Goal: Check status: Check status

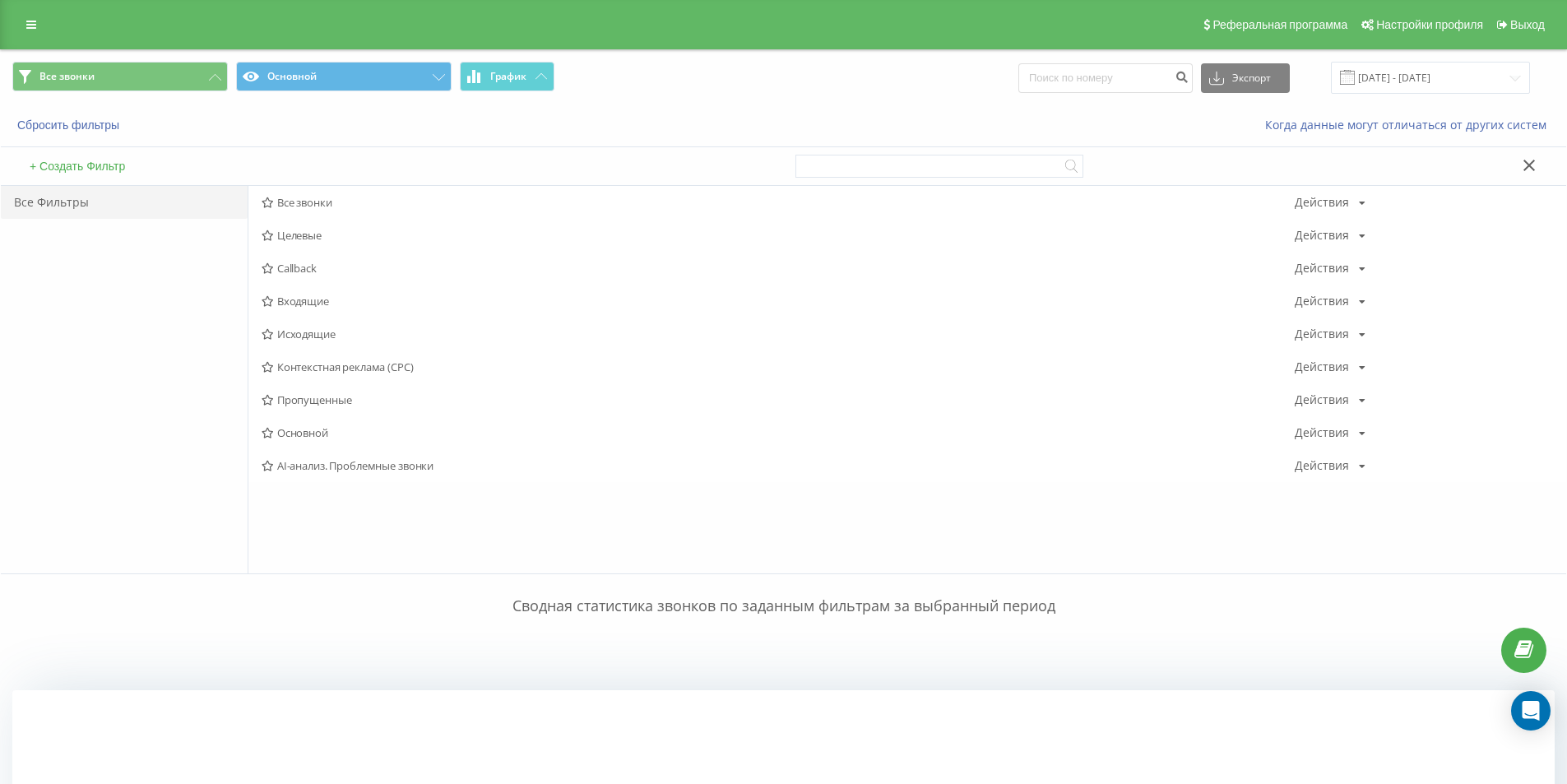
click at [54, 13] on div "Реферальная программа Настройки профиля Выход" at bounding box center [784, 24] width 1567 height 49
click at [29, 30] on icon at bounding box center [30, 24] width 10 height 12
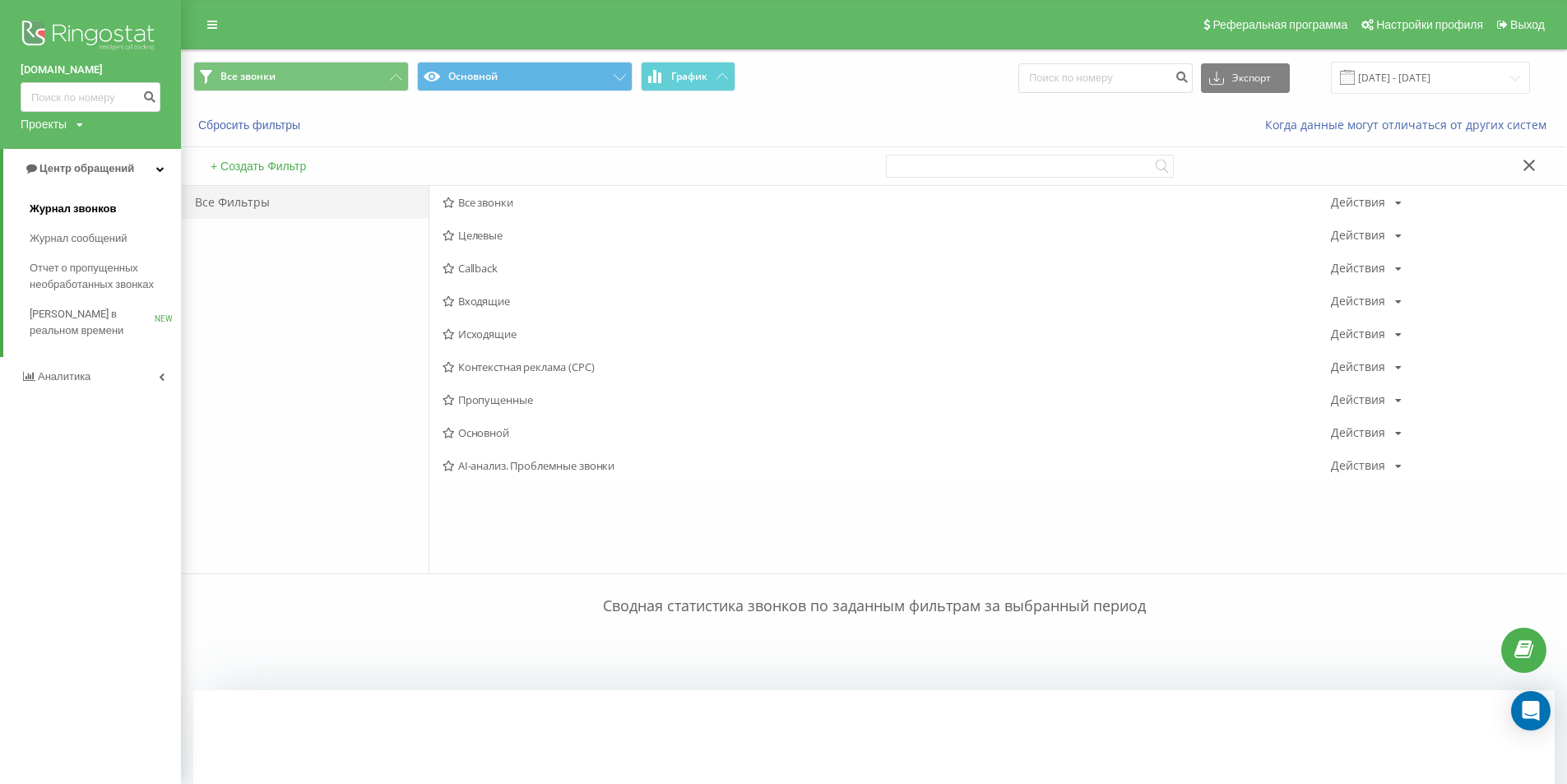
click at [60, 210] on span "Журнал звонков" at bounding box center [73, 209] width 86 height 16
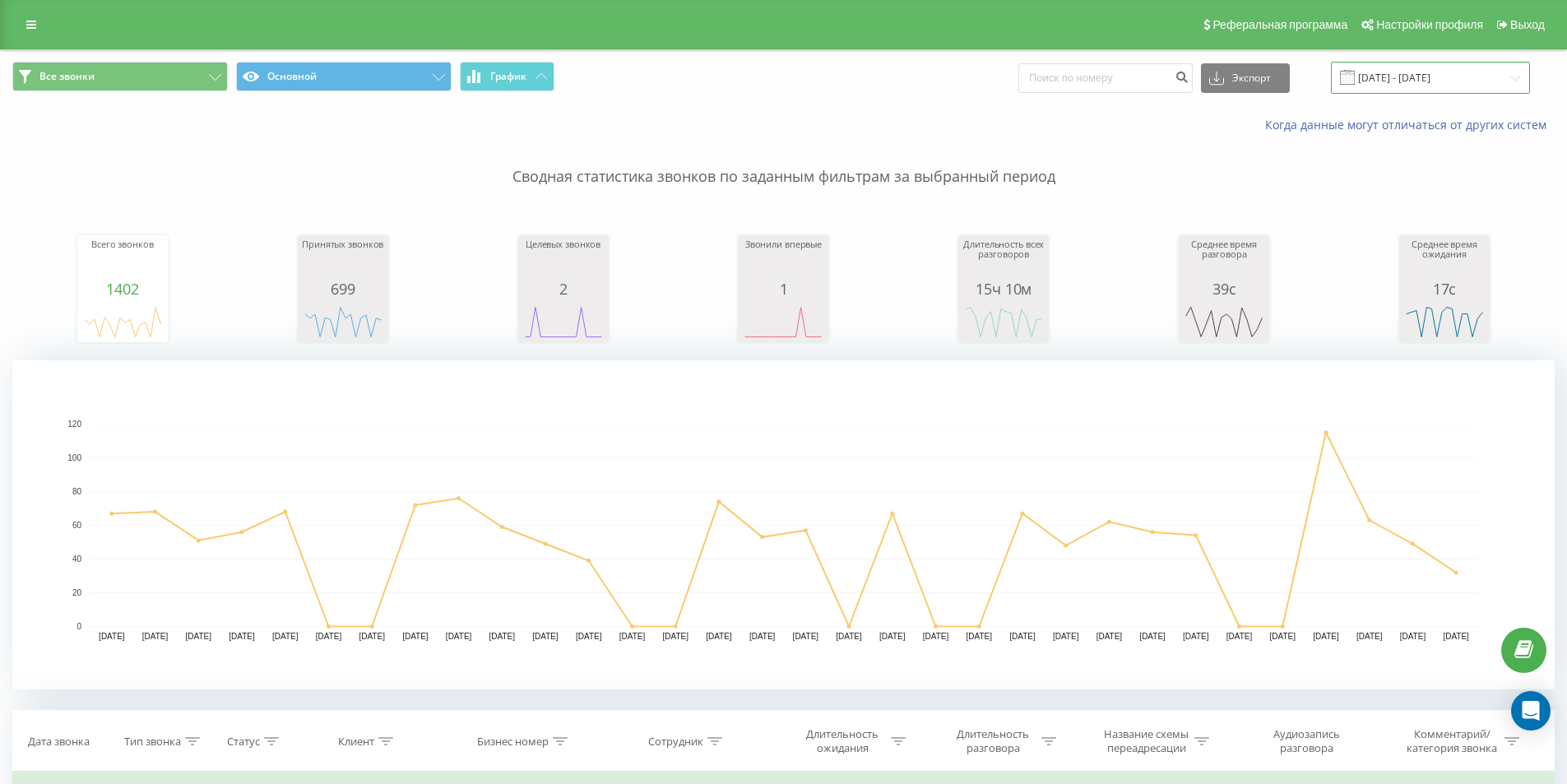
click at [1439, 83] on input "21.07.2025 - 21.08.2025" at bounding box center [1431, 78] width 199 height 32
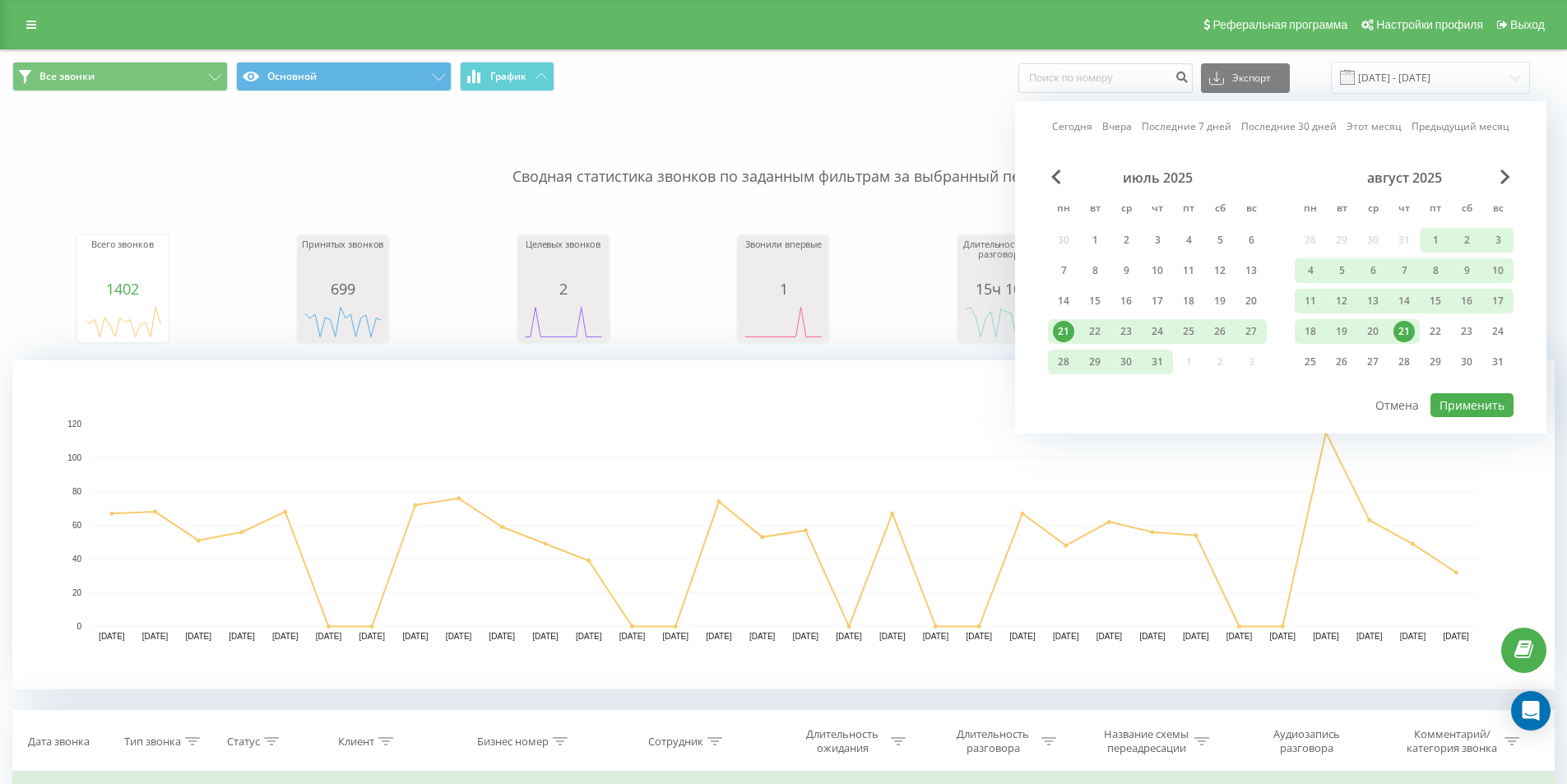
click at [1405, 326] on div "21" at bounding box center [1405, 332] width 22 height 22
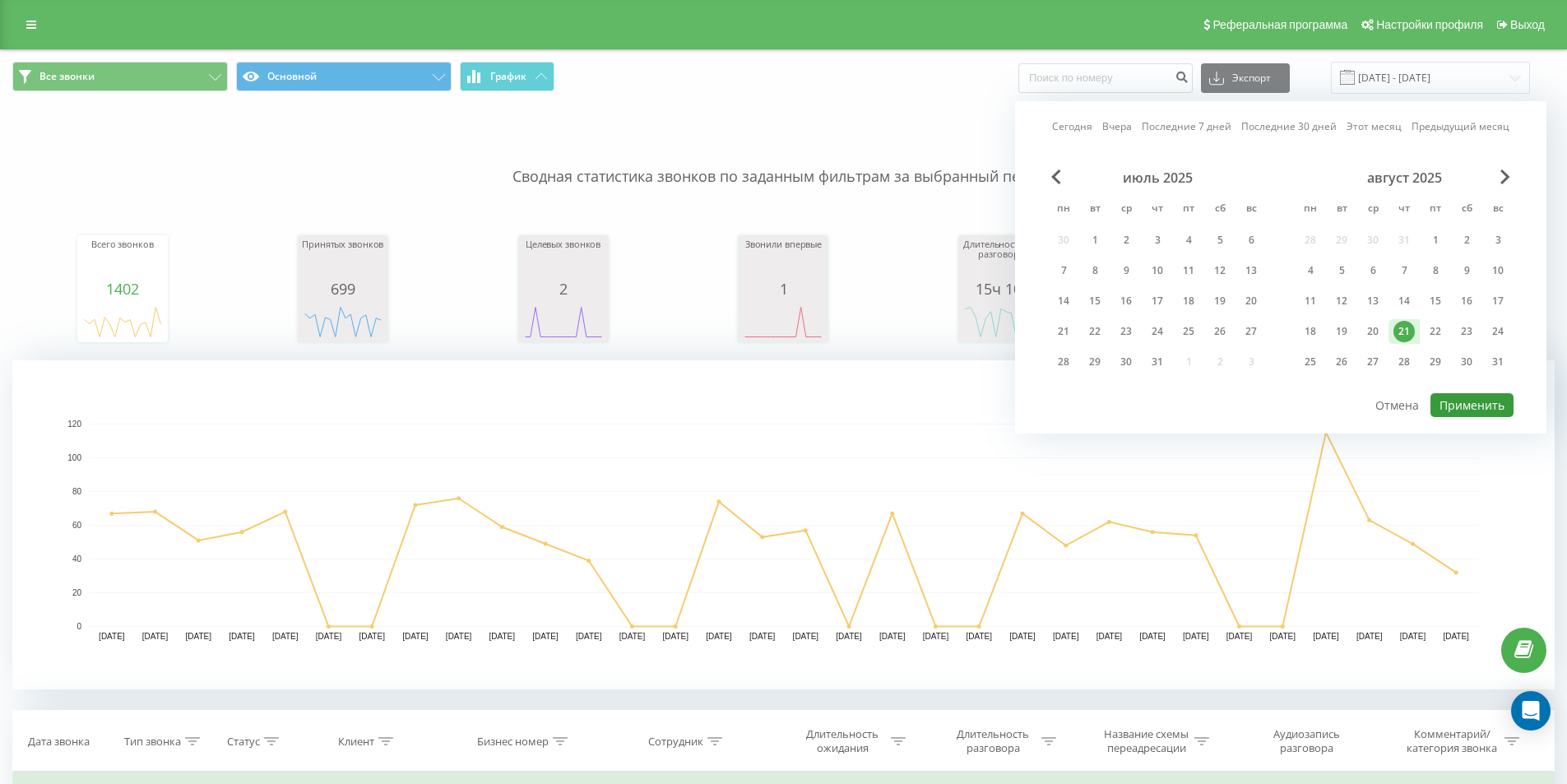
click at [1496, 407] on button "Применить" at bounding box center [1472, 405] width 83 height 24
type input "[DATE] - [DATE]"
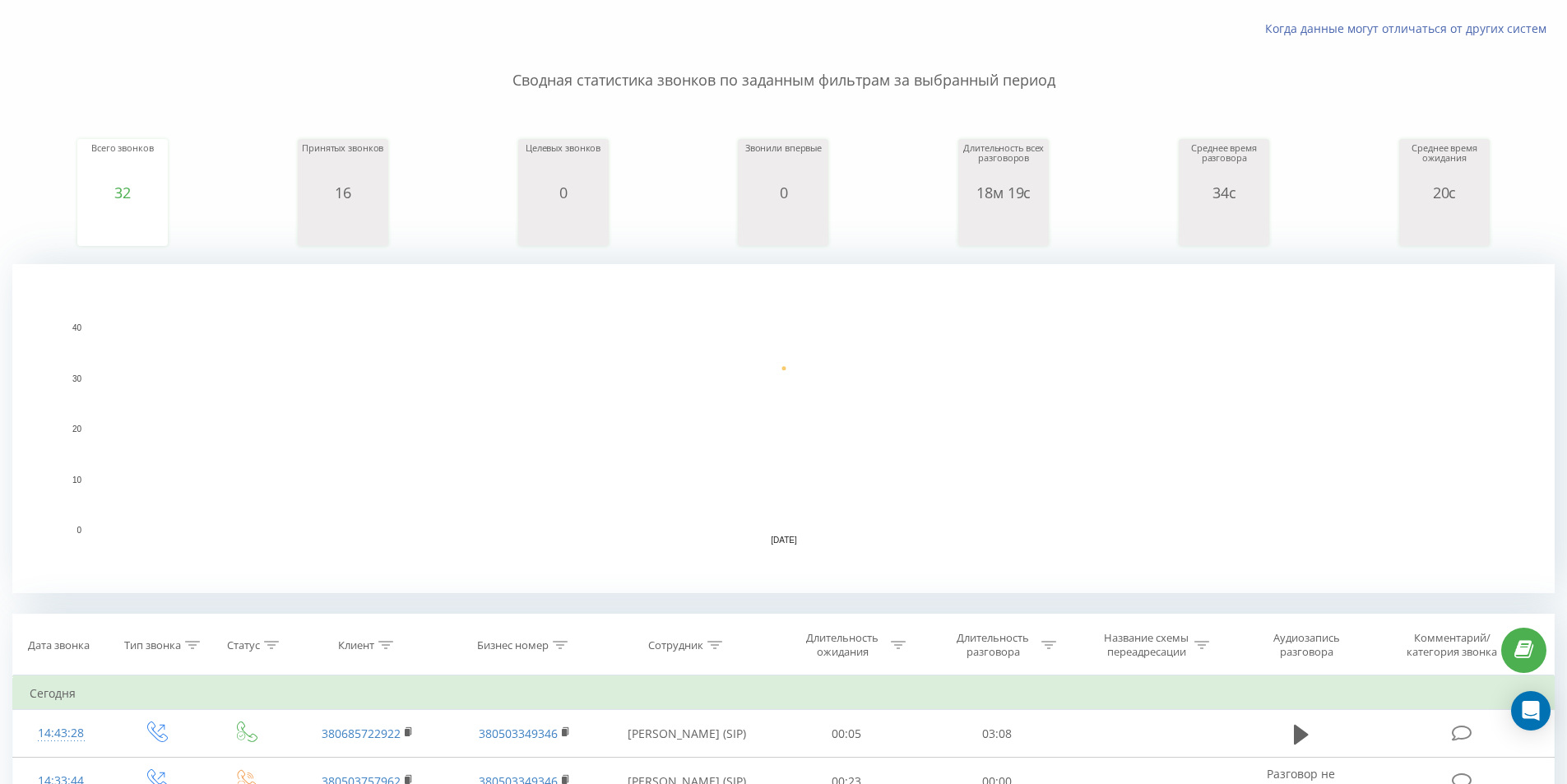
scroll to position [658, 0]
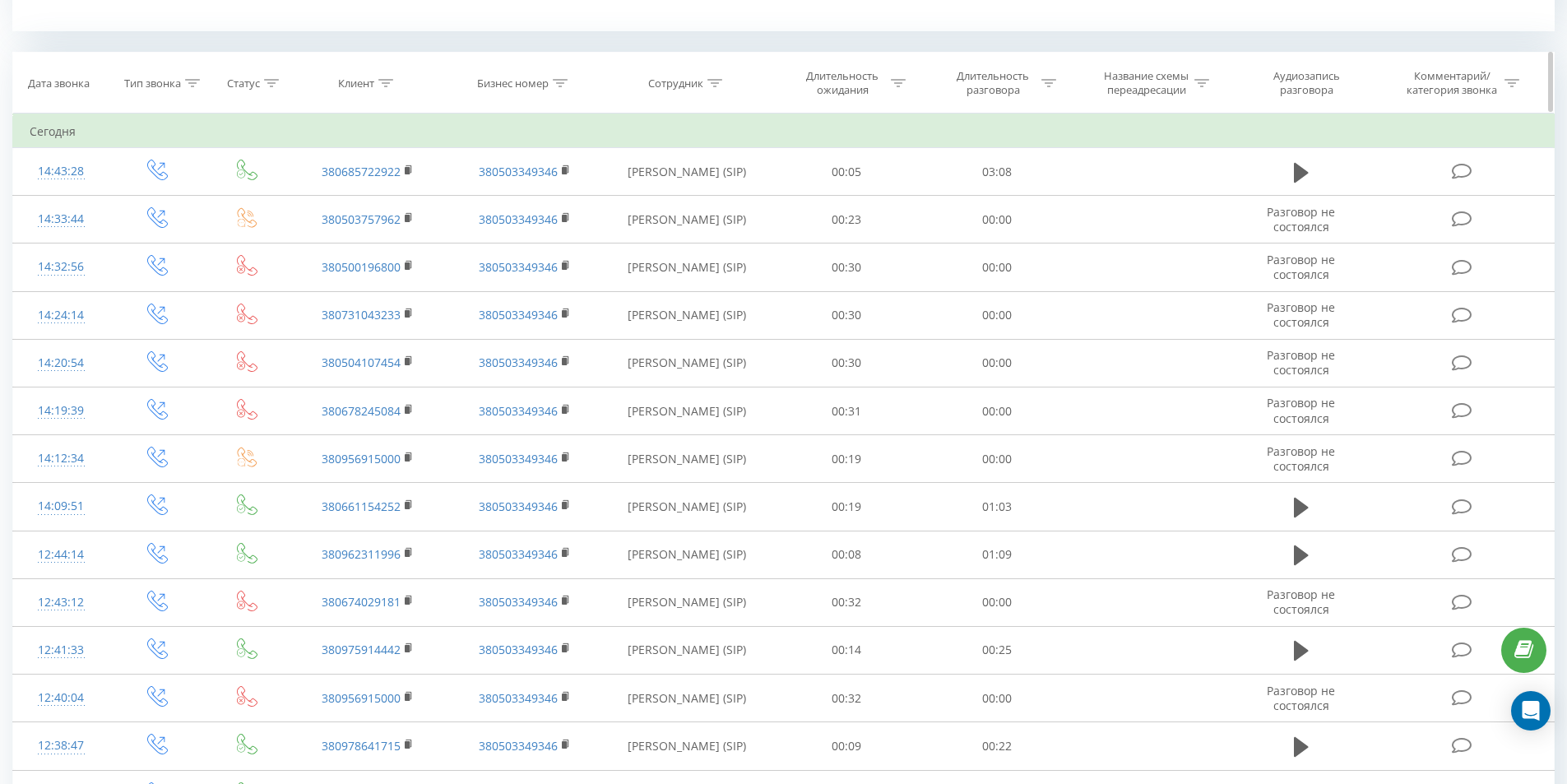
click at [696, 77] on div "Сотрудник" at bounding box center [675, 83] width 55 height 14
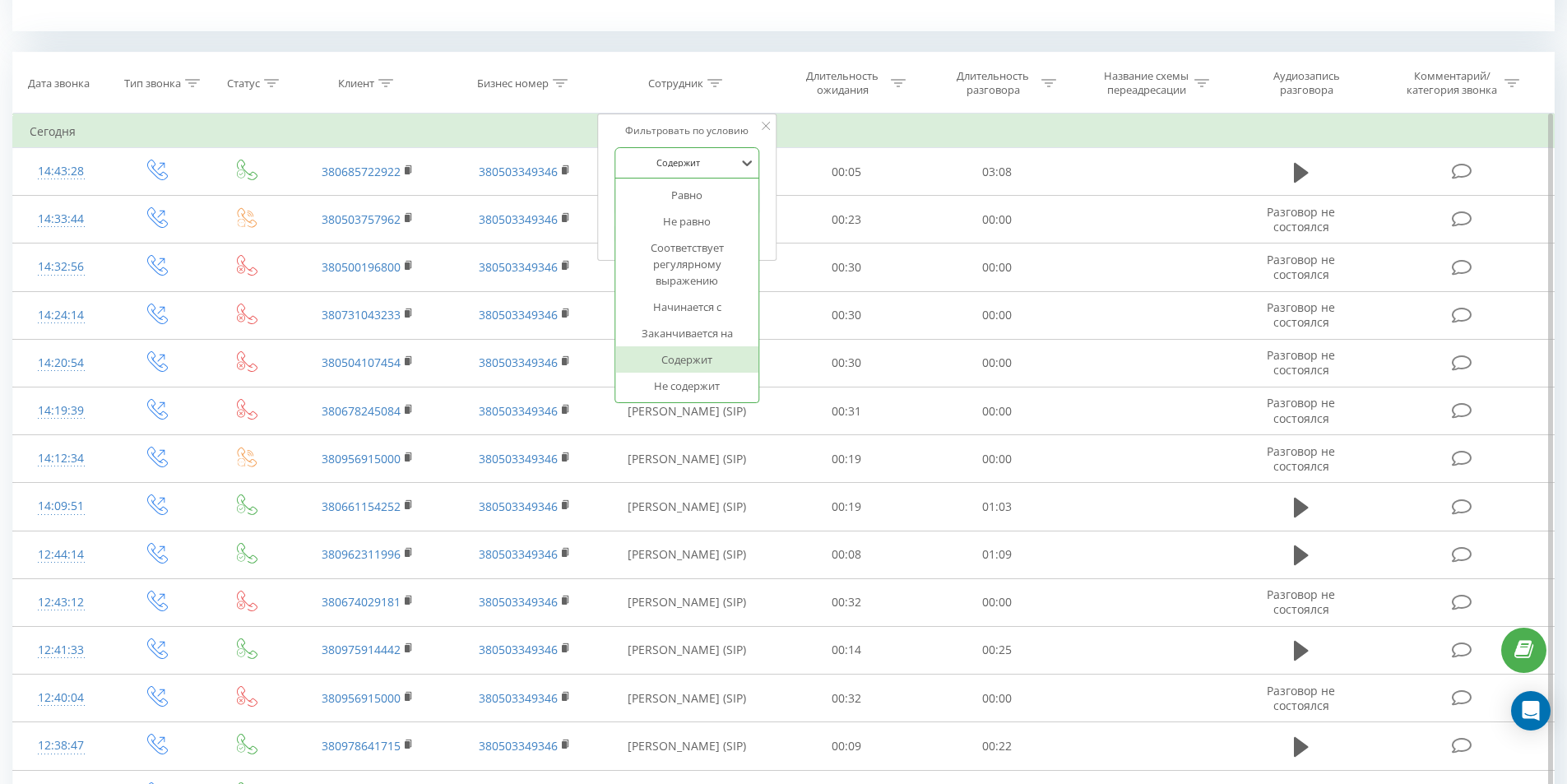
click at [709, 157] on div at bounding box center [678, 162] width 117 height 15
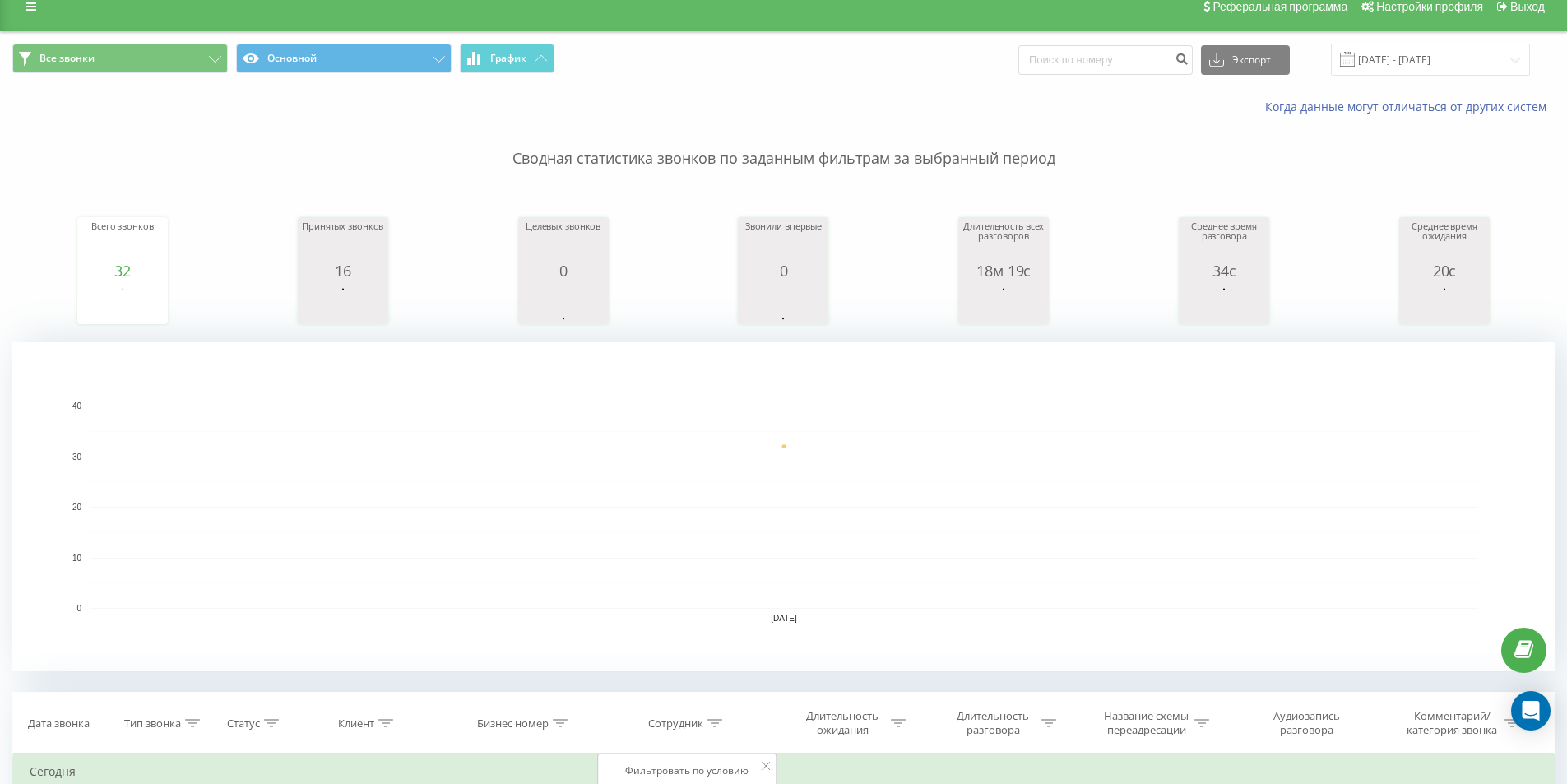
scroll to position [0, 0]
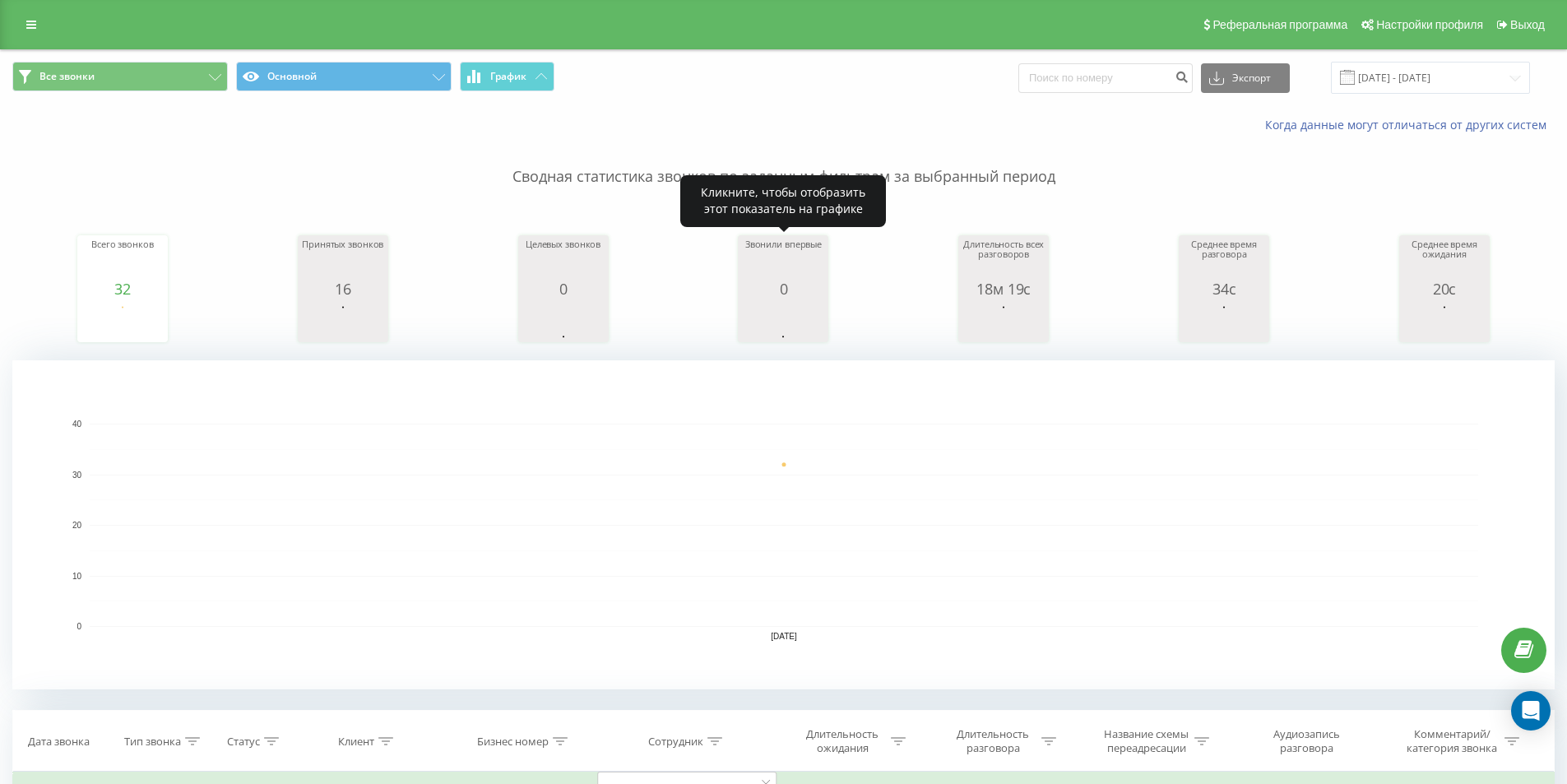
click at [758, 133] on div "Когда данные могут отличаться от других систем" at bounding box center [1077, 125] width 978 height 16
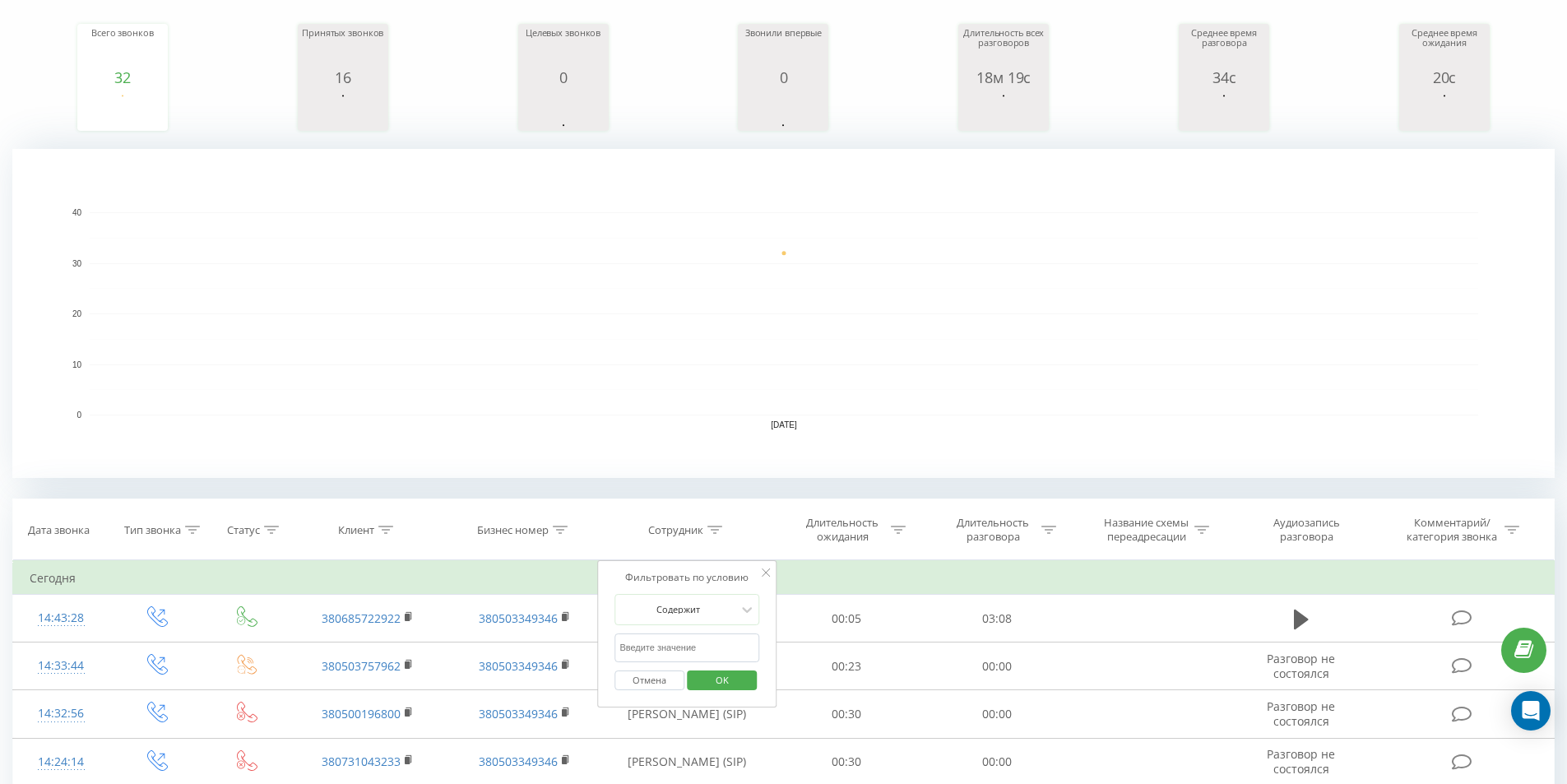
scroll to position [575, 0]
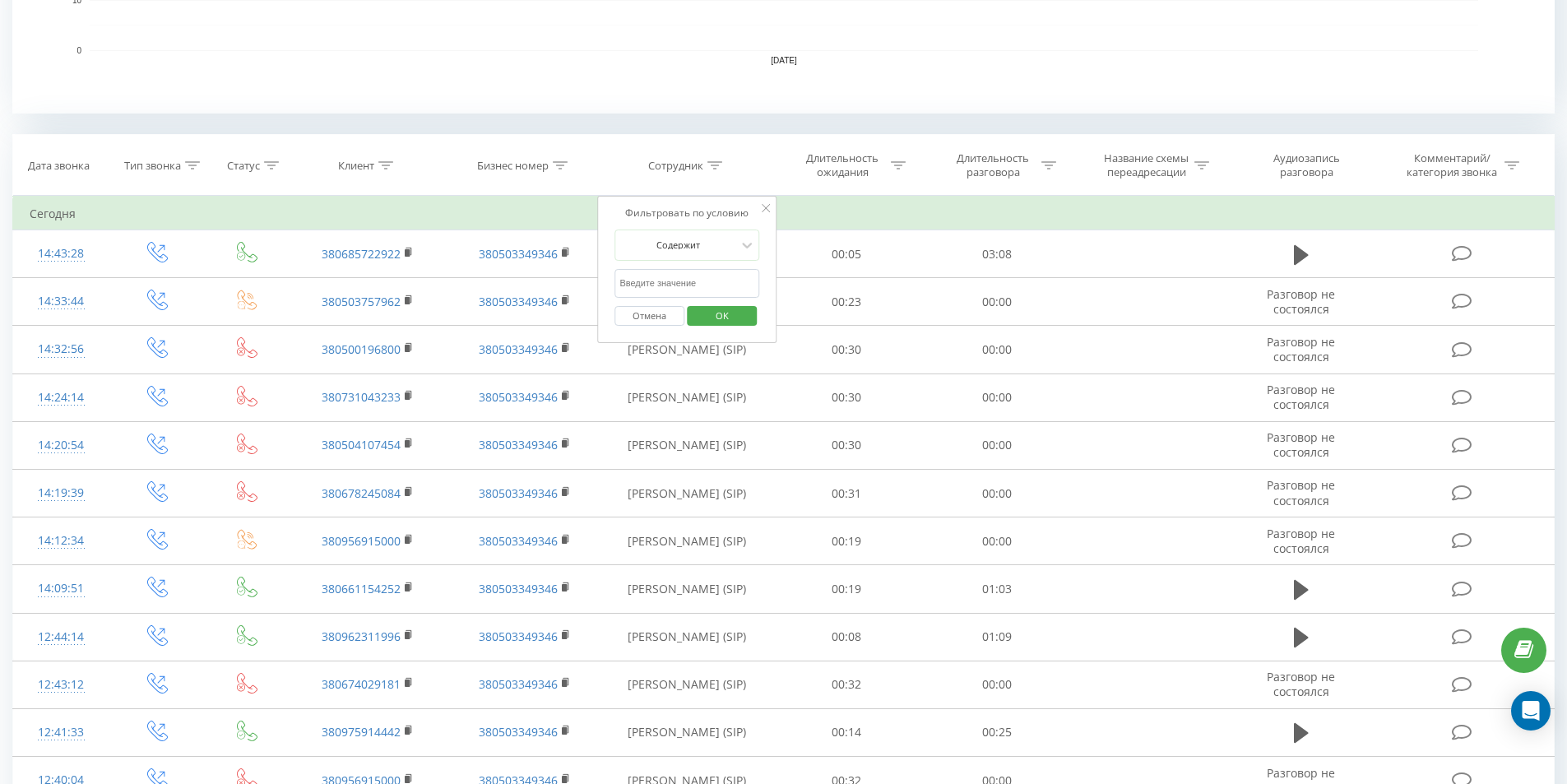
click at [740, 312] on span "OK" at bounding box center [722, 315] width 46 height 25
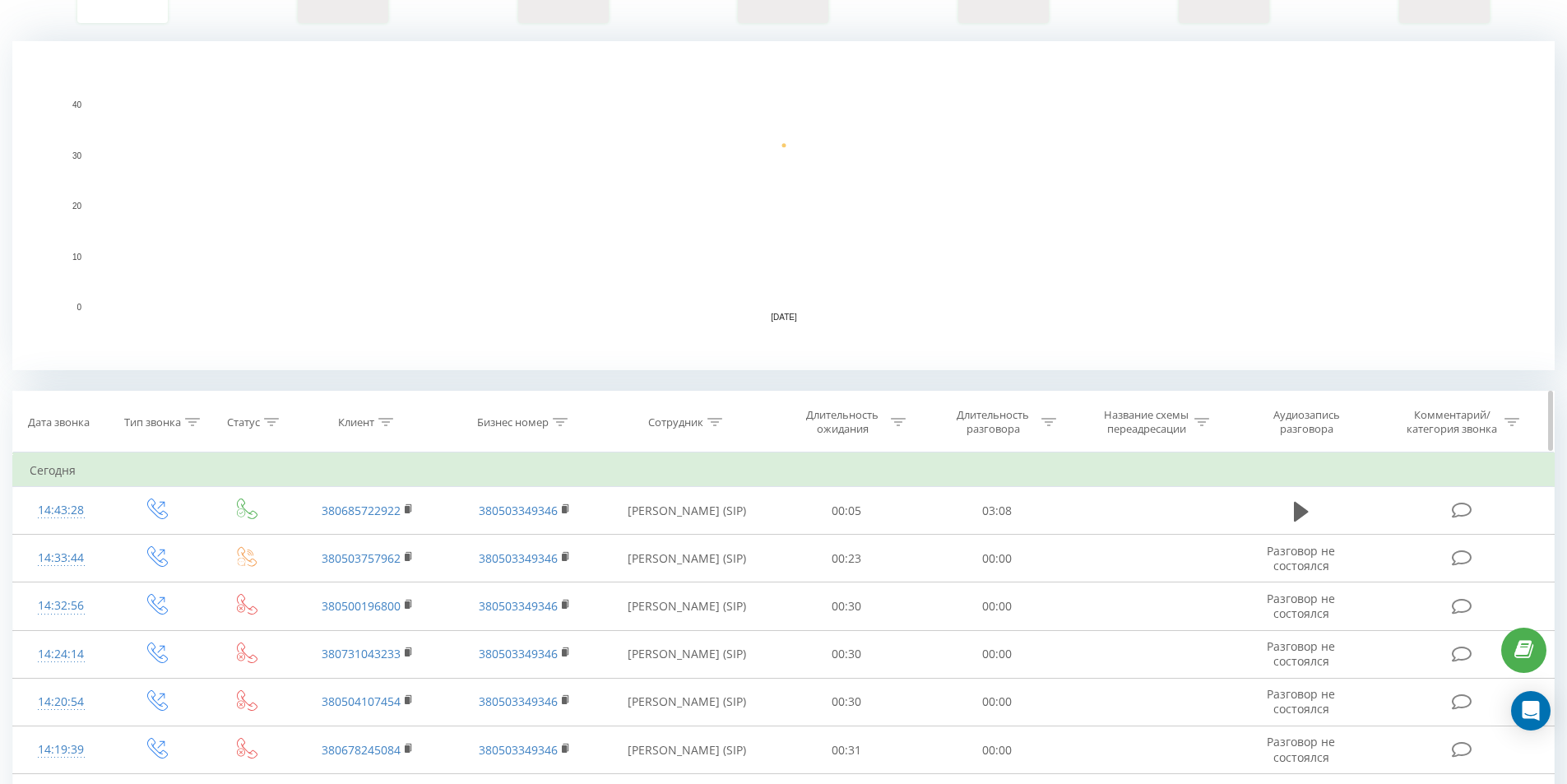
scroll to position [560, 0]
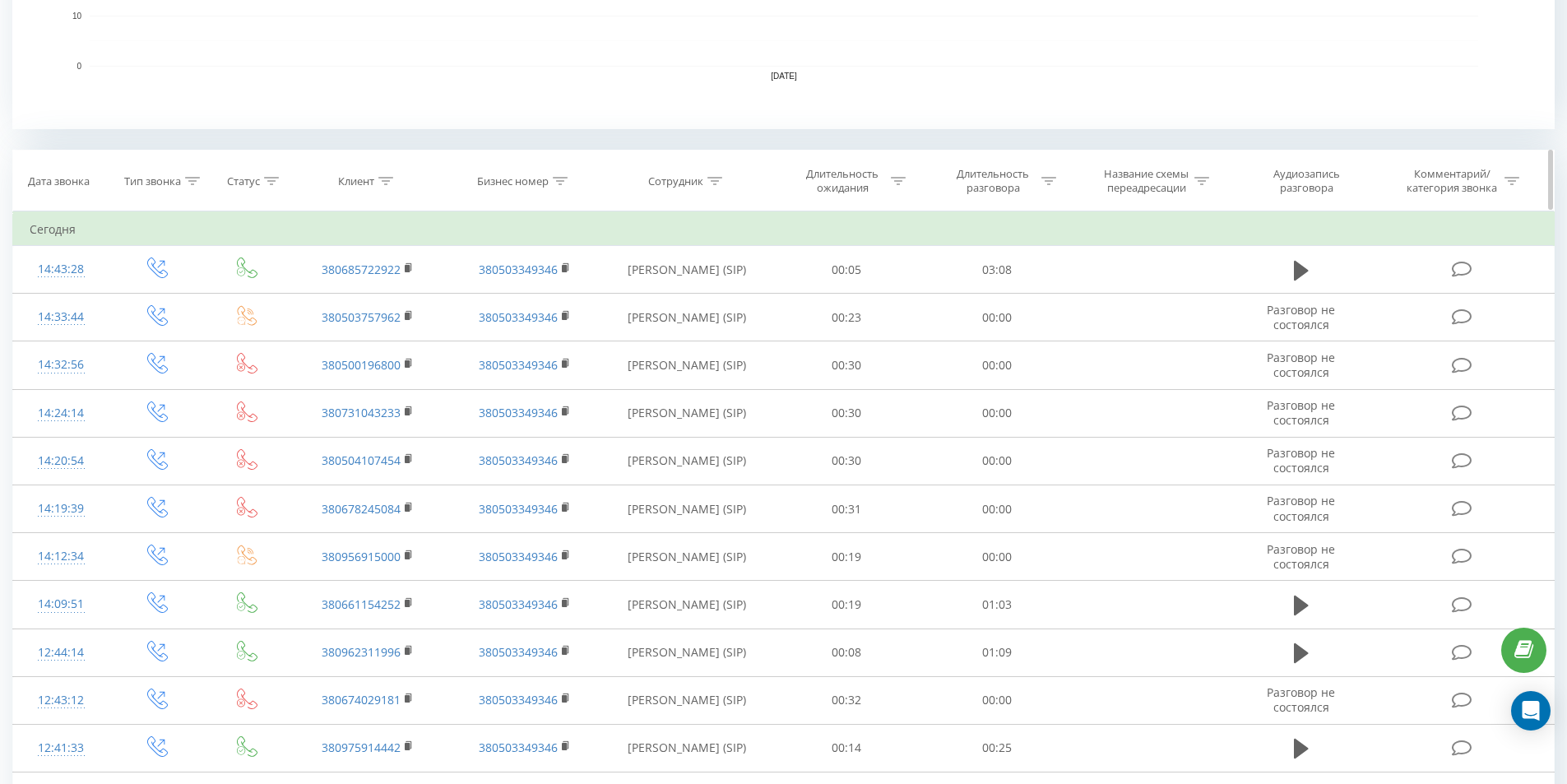
click at [1000, 183] on div "Длительность разговора" at bounding box center [993, 180] width 88 height 28
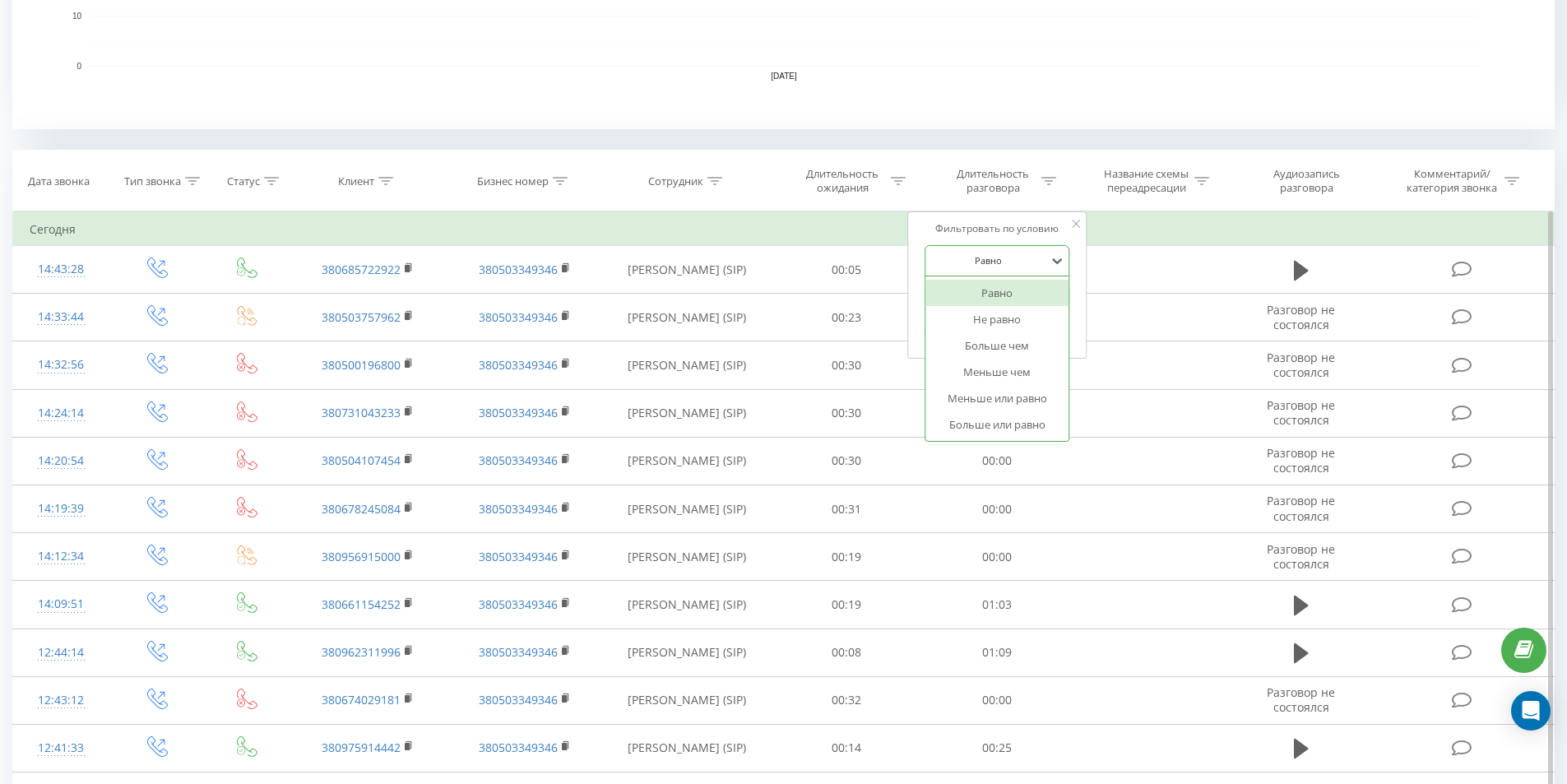
click at [1013, 256] on div at bounding box center [988, 260] width 117 height 15
click at [1004, 418] on div "Больше или равно" at bounding box center [997, 424] width 143 height 26
click at [980, 288] on input "text" at bounding box center [998, 299] width 145 height 29
type input "01:00"
click at [1021, 325] on span "OK" at bounding box center [1032, 331] width 46 height 25
